Goal: Use online tool/utility: Utilize a website feature to perform a specific function

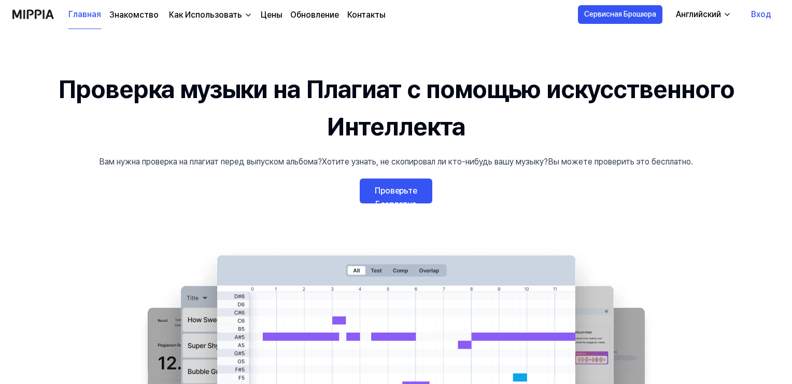
click at [400, 185] on link "Проверьте Бесплатно" at bounding box center [396, 190] width 73 height 25
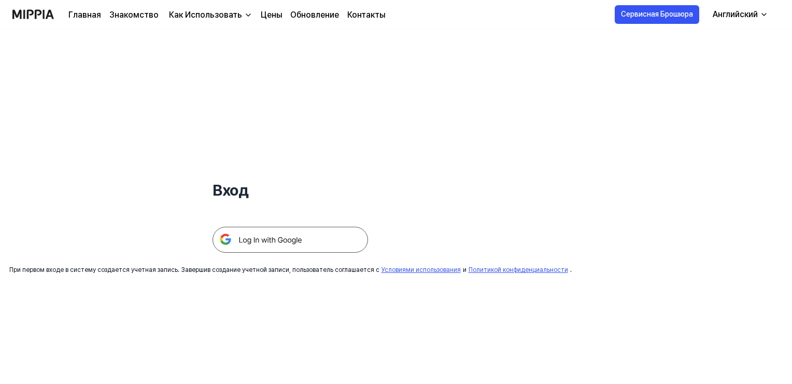
click at [312, 239] on img at bounding box center [291, 240] width 156 height 26
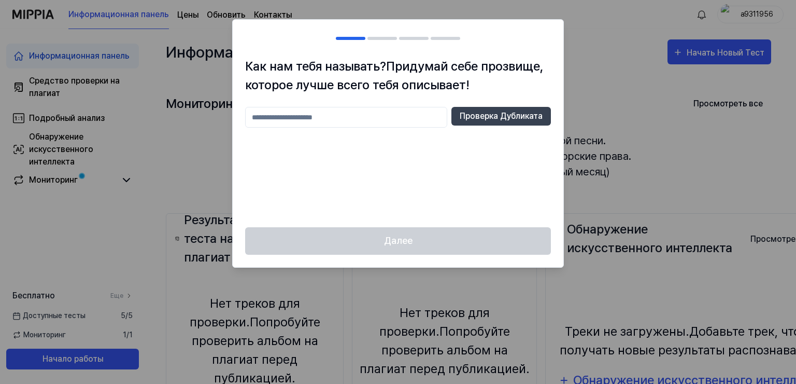
click at [331, 108] on input "text" at bounding box center [346, 117] width 202 height 21
type input "*"
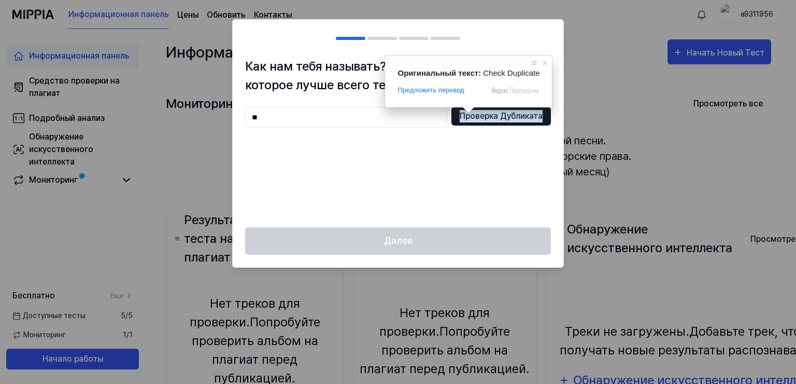
type input "**"
click at [475, 118] on ya-tr-span "Проверка Дубликата" at bounding box center [501, 116] width 83 height 12
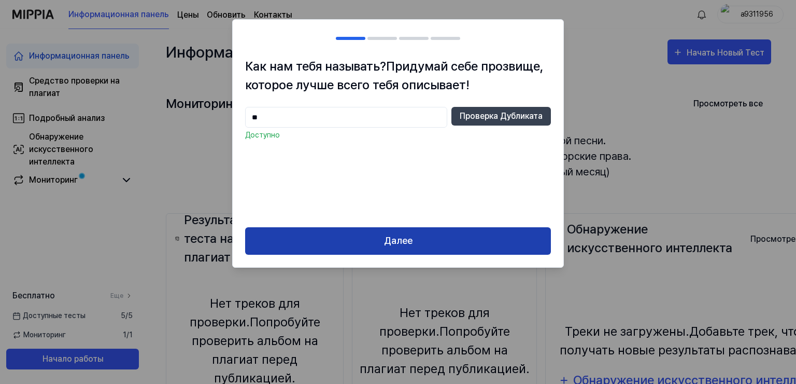
click at [428, 241] on button "Далее" at bounding box center [398, 240] width 306 height 27
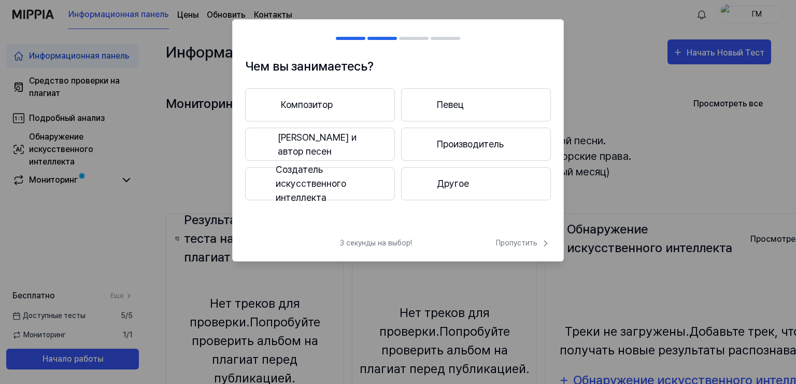
click at [453, 101] on ya-tr-span "Певец" at bounding box center [450, 104] width 27 height 14
